Goal: Complete application form

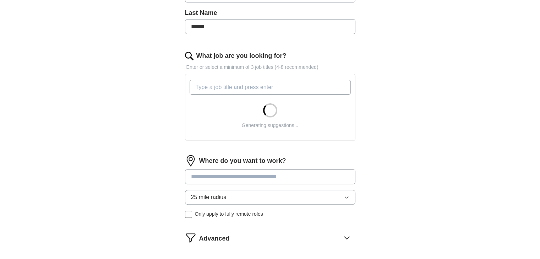
scroll to position [187, 0]
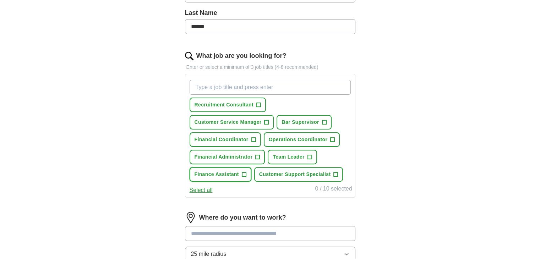
click at [205, 171] on span "Finance Assistant" at bounding box center [216, 174] width 44 height 7
click at [212, 162] on button "Financial Administrator +" at bounding box center [228, 157] width 76 height 15
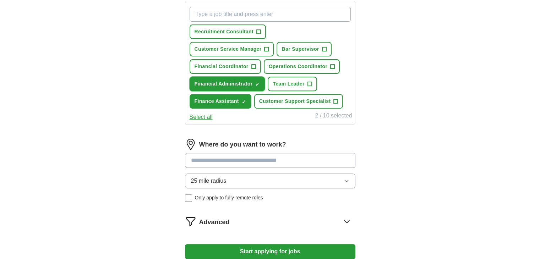
scroll to position [264, 0]
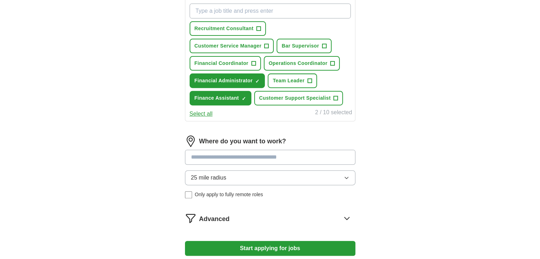
click at [255, 172] on button "25 mile radius" at bounding box center [270, 177] width 170 height 15
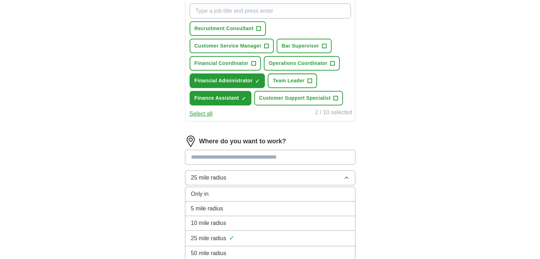
click at [259, 158] on input at bounding box center [270, 157] width 170 height 15
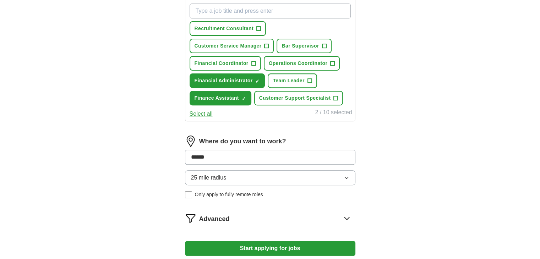
type input "*******"
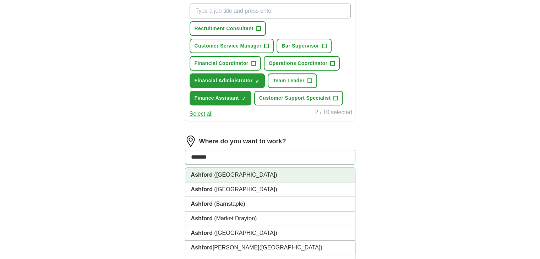
click at [234, 176] on li "Ashford ([GEOGRAPHIC_DATA])" at bounding box center [270, 175] width 170 height 15
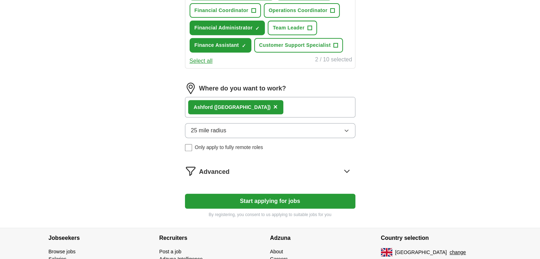
scroll to position [323, 0]
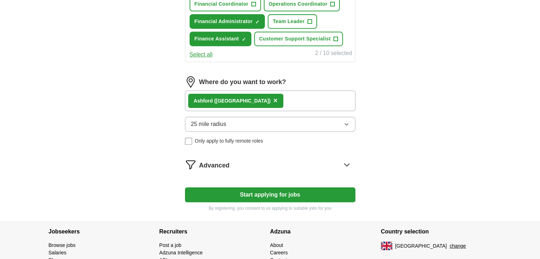
click at [234, 161] on div "Advanced" at bounding box center [277, 164] width 156 height 11
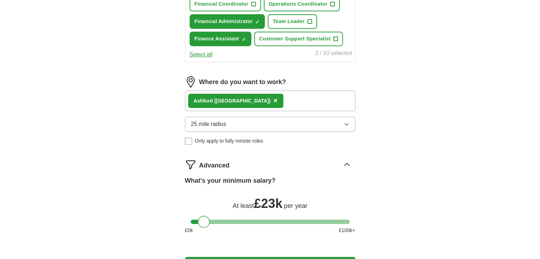
drag, startPoint x: 196, startPoint y: 222, endPoint x: 203, endPoint y: 220, distance: 7.1
click at [203, 220] on div at bounding box center [204, 222] width 12 height 12
click at [173, 205] on div "Let ApplyIQ do the hard work of searching and applying for jobs. Just tell us w…" at bounding box center [270, 14] width 227 height 553
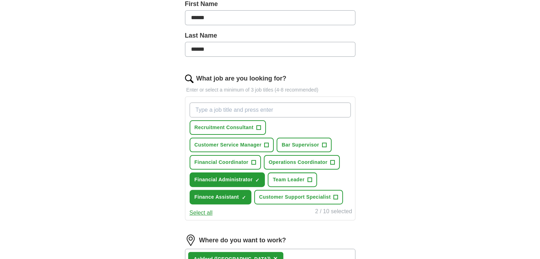
scroll to position [175, 0]
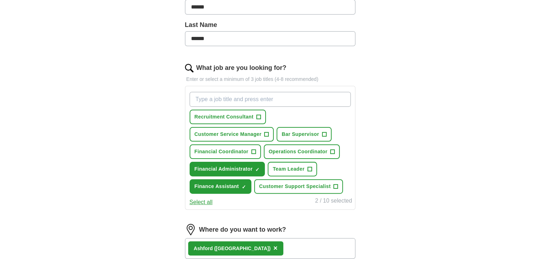
click at [255, 98] on input "What job are you looking for?" at bounding box center [270, 99] width 161 height 15
type input "t"
type input "graduate"
type input "t"
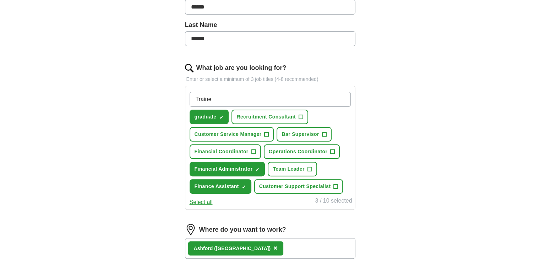
type input "Trainee"
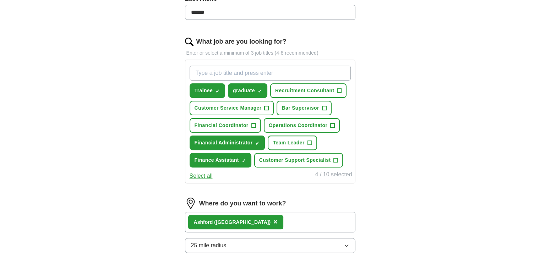
scroll to position [202, 0]
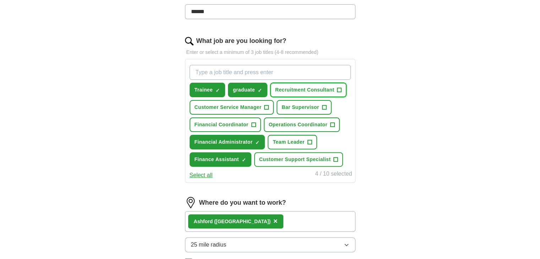
click at [303, 87] on span "Recruitment Consultant" at bounding box center [304, 89] width 59 height 7
click at [317, 69] on input "What job are you looking for?" at bounding box center [270, 72] width 161 height 15
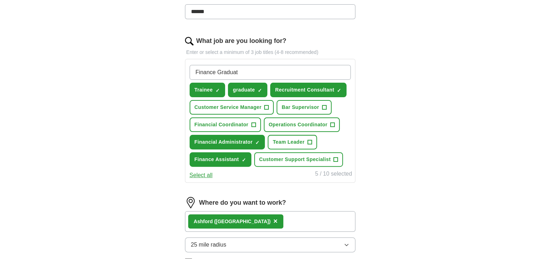
type input "Finance Graduate"
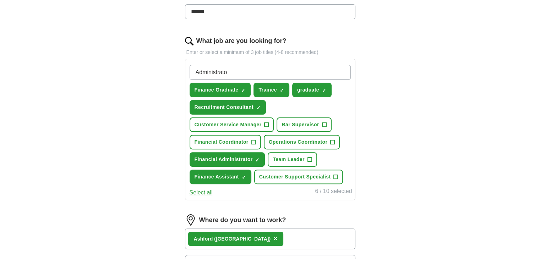
type input "Administrator"
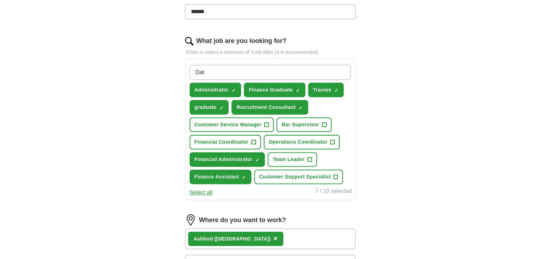
type input "Data"
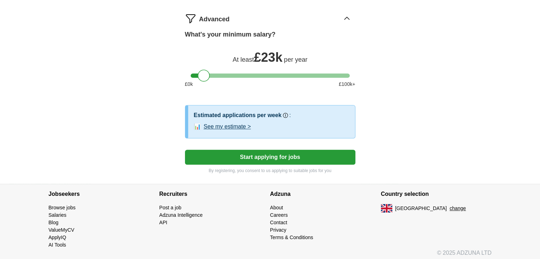
scroll to position [486, 0]
click at [235, 154] on button "Start applying for jobs" at bounding box center [270, 157] width 170 height 15
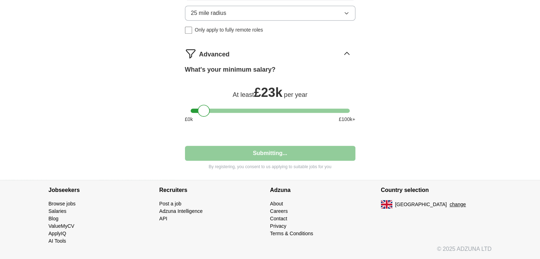
scroll to position [449, 0]
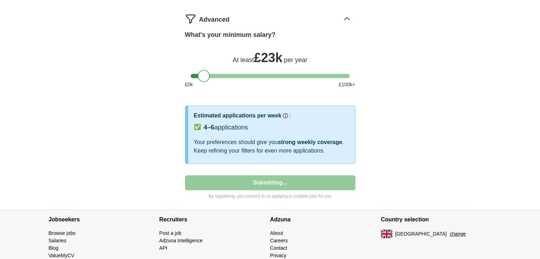
select select "**"
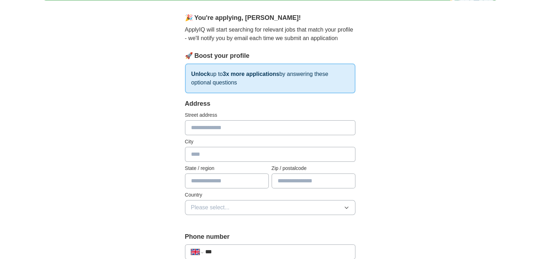
scroll to position [56, 0]
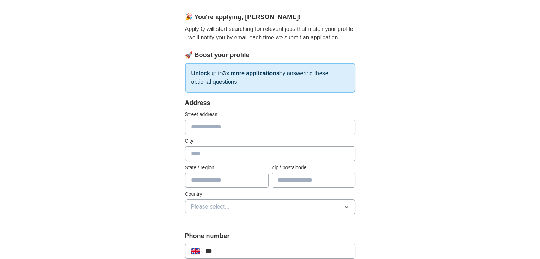
click at [220, 120] on input "text" at bounding box center [270, 127] width 170 height 15
type input "**********"
type input "*******"
type input "****"
type input "********"
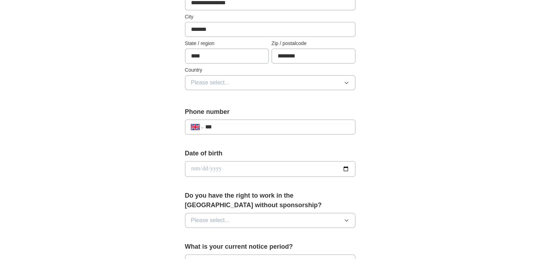
scroll to position [181, 0]
click at [273, 87] on button "Please select..." at bounding box center [270, 82] width 170 height 15
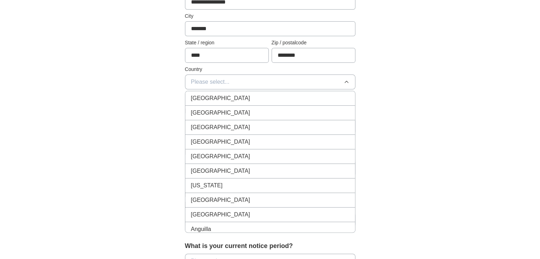
click at [238, 100] on div "[GEOGRAPHIC_DATA]" at bounding box center [270, 98] width 158 height 9
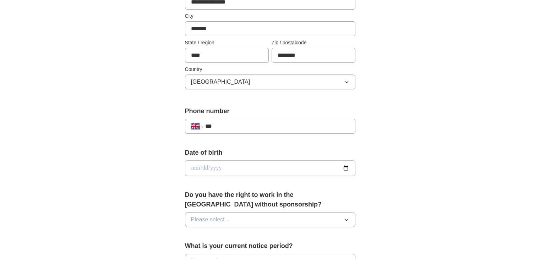
click at [227, 128] on input "***" at bounding box center [277, 126] width 144 height 9
type input "**********"
click at [197, 165] on input "date" at bounding box center [270, 168] width 170 height 16
type input "**********"
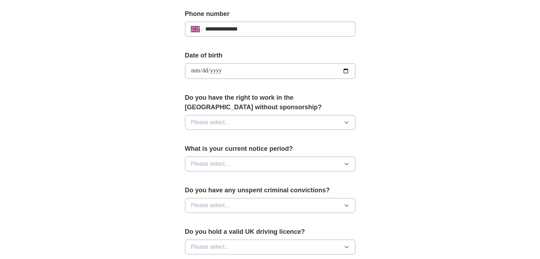
scroll to position [278, 0]
click at [249, 118] on button "Please select..." at bounding box center [270, 122] width 170 height 15
click at [195, 143] on li "Yes" at bounding box center [270, 139] width 170 height 15
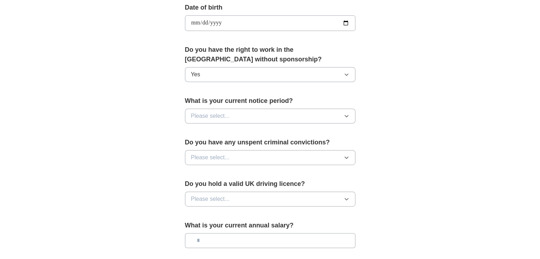
scroll to position [326, 0]
click at [258, 113] on button "Please select..." at bounding box center [270, 115] width 170 height 15
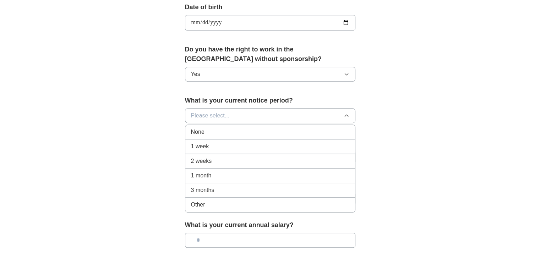
click at [229, 129] on div "None" at bounding box center [270, 132] width 158 height 9
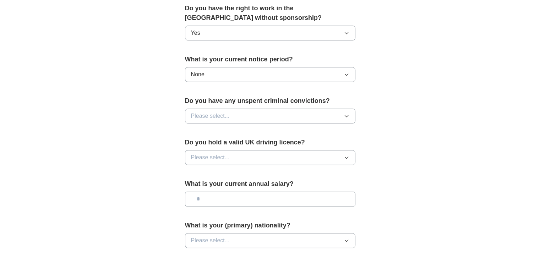
scroll to position [368, 0]
click at [260, 111] on button "Please select..." at bounding box center [270, 116] width 170 height 15
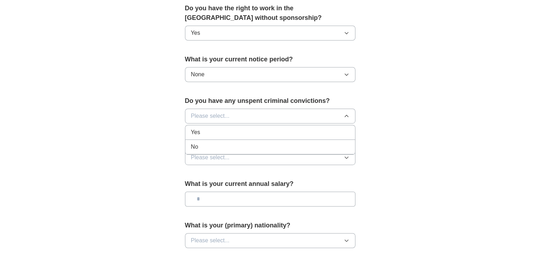
click at [220, 144] on div "No" at bounding box center [270, 147] width 158 height 9
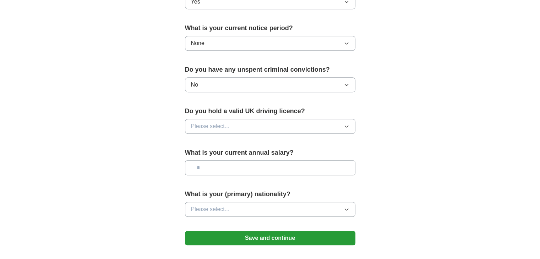
scroll to position [403, 0]
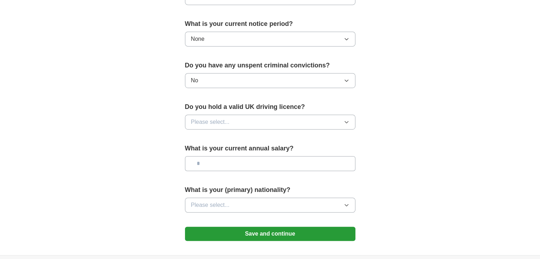
click at [250, 122] on button "Please select..." at bounding box center [270, 122] width 170 height 15
click at [231, 137] on div "Yes" at bounding box center [270, 138] width 158 height 9
click at [231, 159] on input "text" at bounding box center [270, 163] width 170 height 15
type input "**"
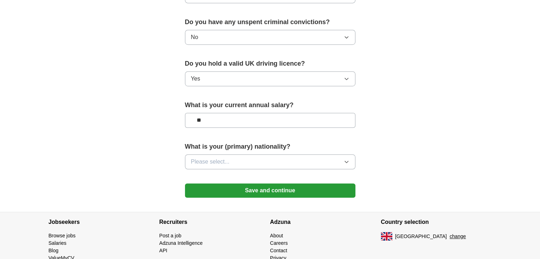
scroll to position [447, 0]
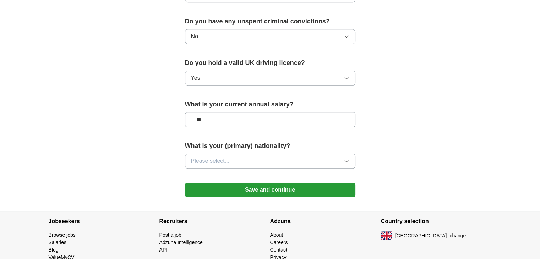
click at [243, 160] on button "Please select..." at bounding box center [270, 161] width 170 height 15
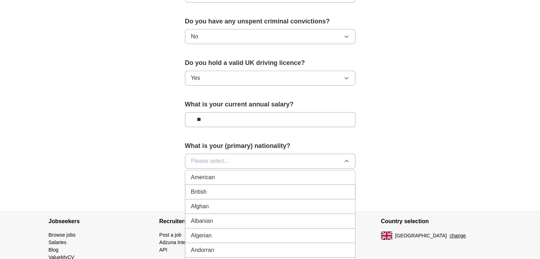
click at [210, 190] on div "British" at bounding box center [270, 192] width 158 height 9
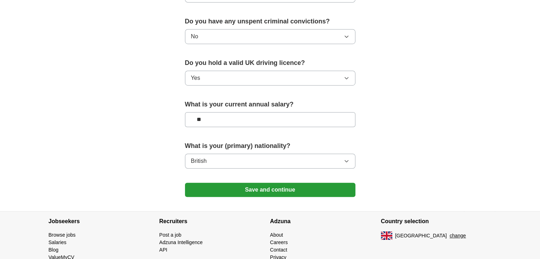
click at [227, 186] on button "Save and continue" at bounding box center [270, 190] width 170 height 14
